Goal: Task Accomplishment & Management: Use online tool/utility

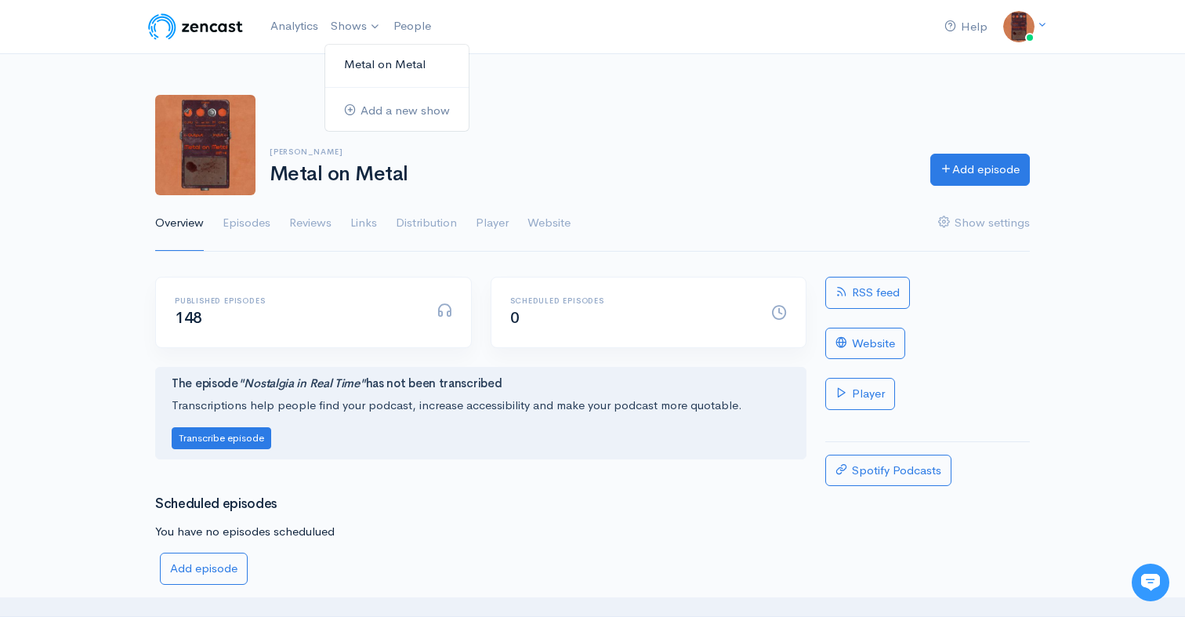
click at [353, 71] on link "Metal on Metal" at bounding box center [396, 64] width 143 height 27
click at [351, 59] on link "Metal on Metal" at bounding box center [396, 64] width 143 height 27
click at [284, 21] on link "Analytics" at bounding box center [294, 26] width 60 height 34
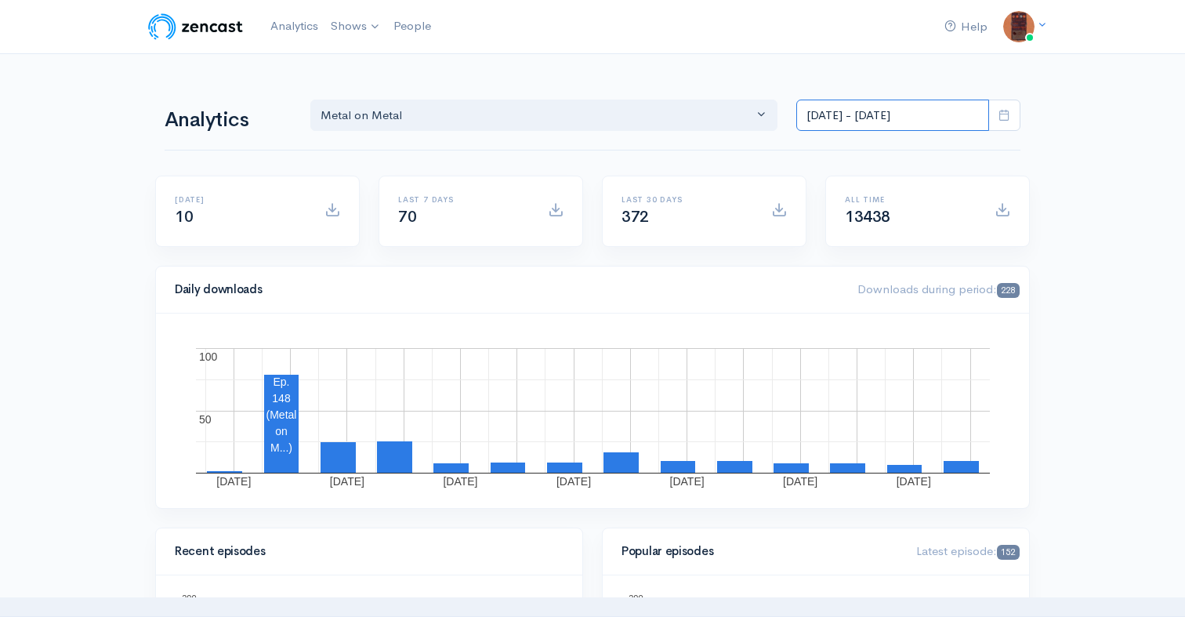
click at [852, 107] on input "[DATE] - [DATE]" at bounding box center [892, 115] width 193 height 32
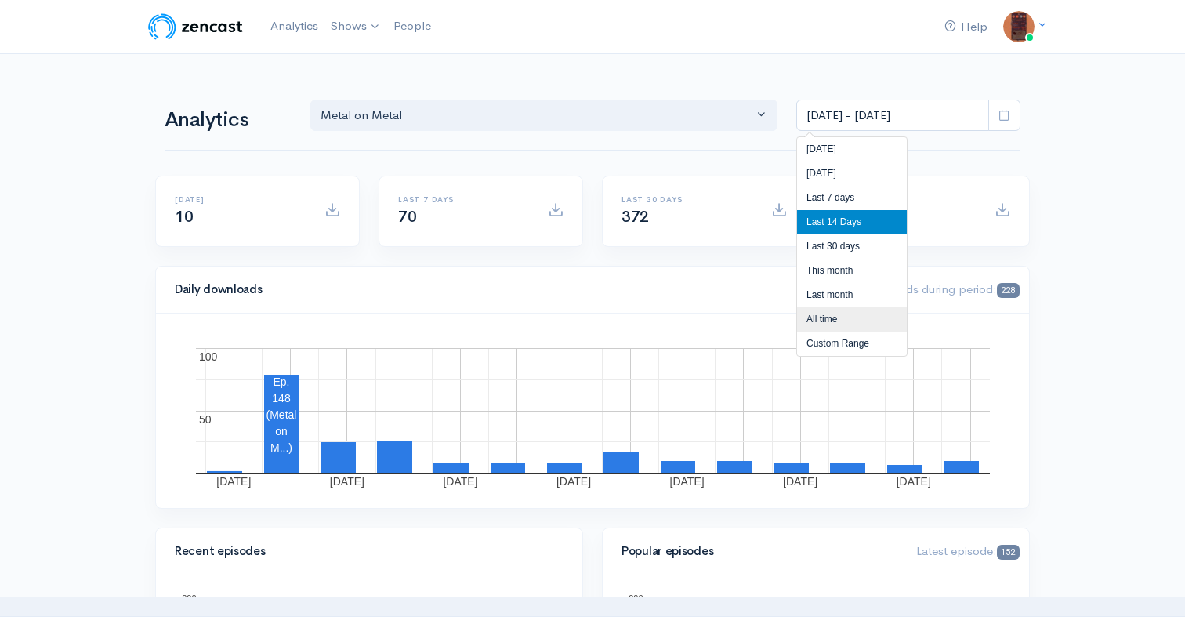
click at [833, 320] on li "All time" at bounding box center [852, 319] width 110 height 24
type input "[DATE] - [DATE]"
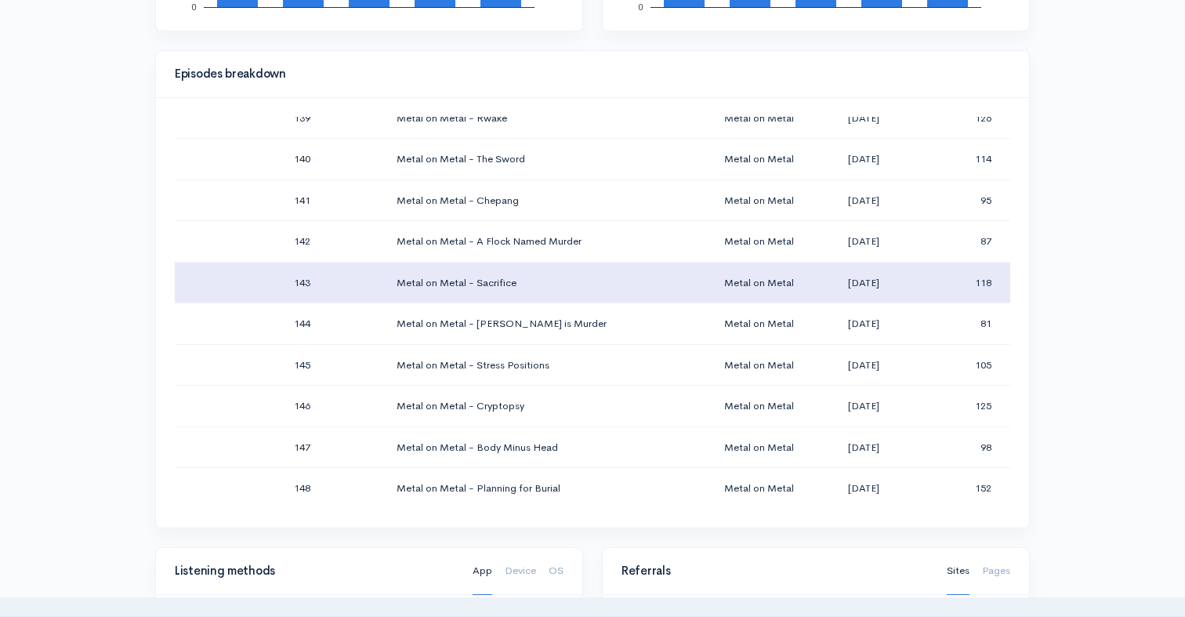
scroll to position [8106, 0]
